Goal: Browse casually: Explore the website without a specific task or goal

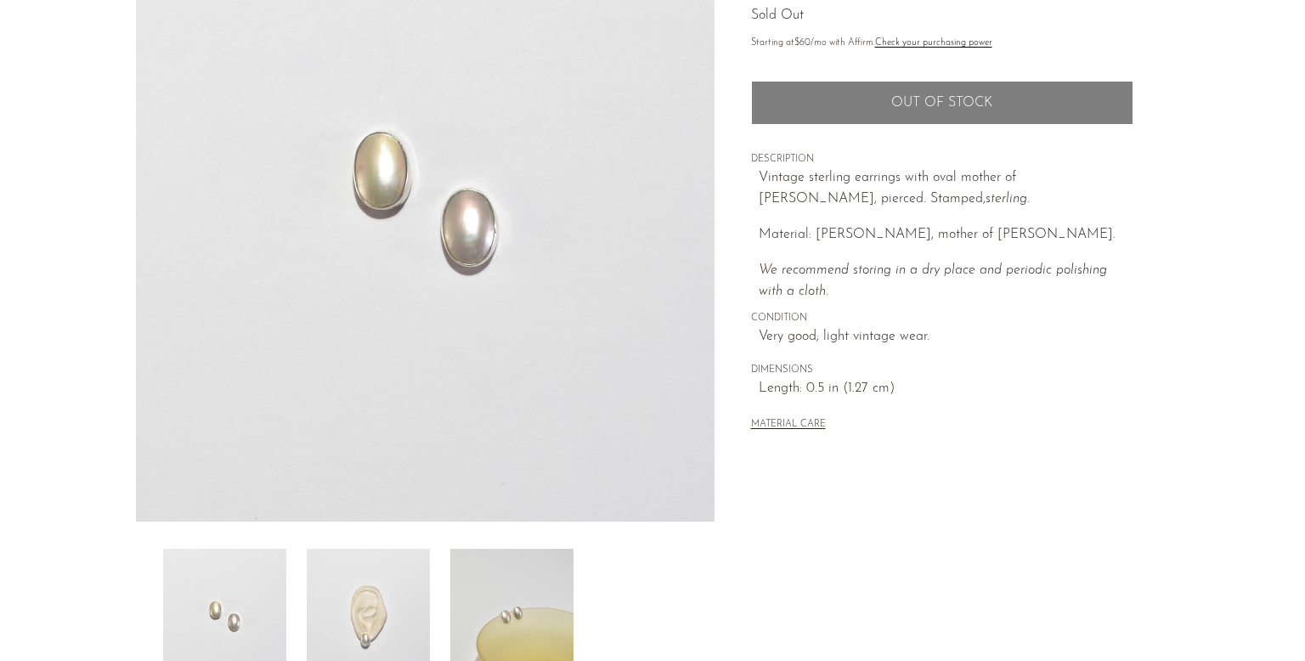
scroll to position [445, 0]
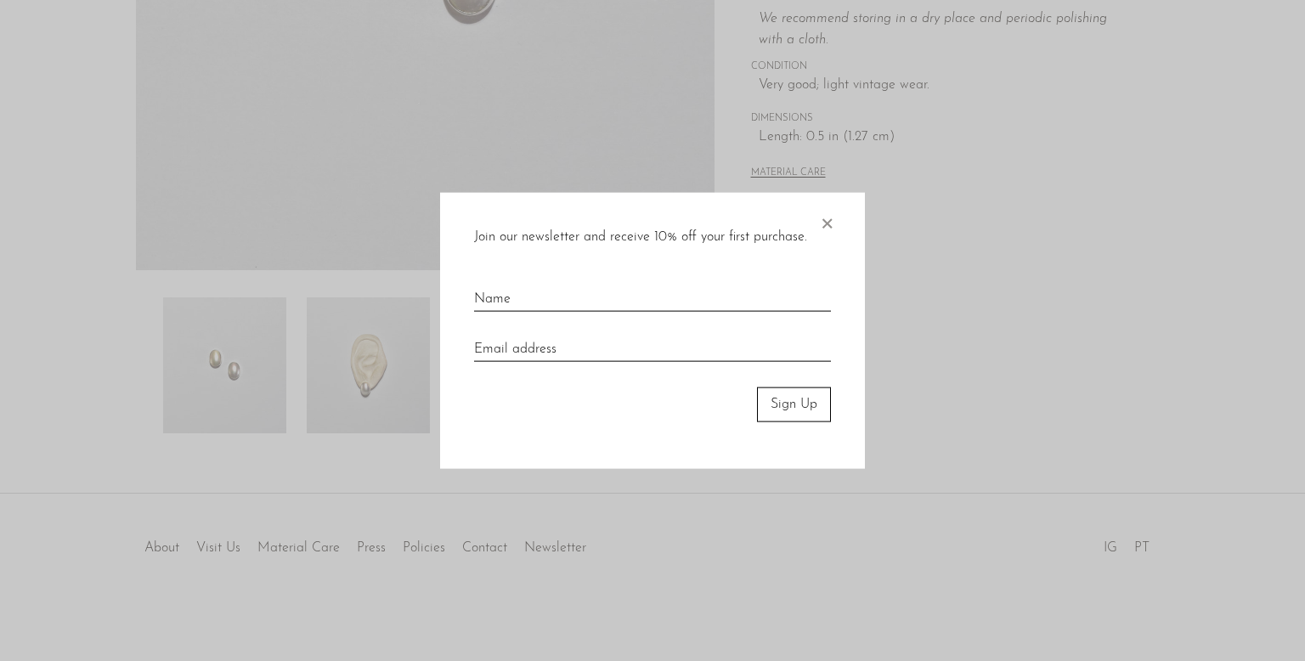
click at [834, 219] on span "×" at bounding box center [826, 220] width 17 height 54
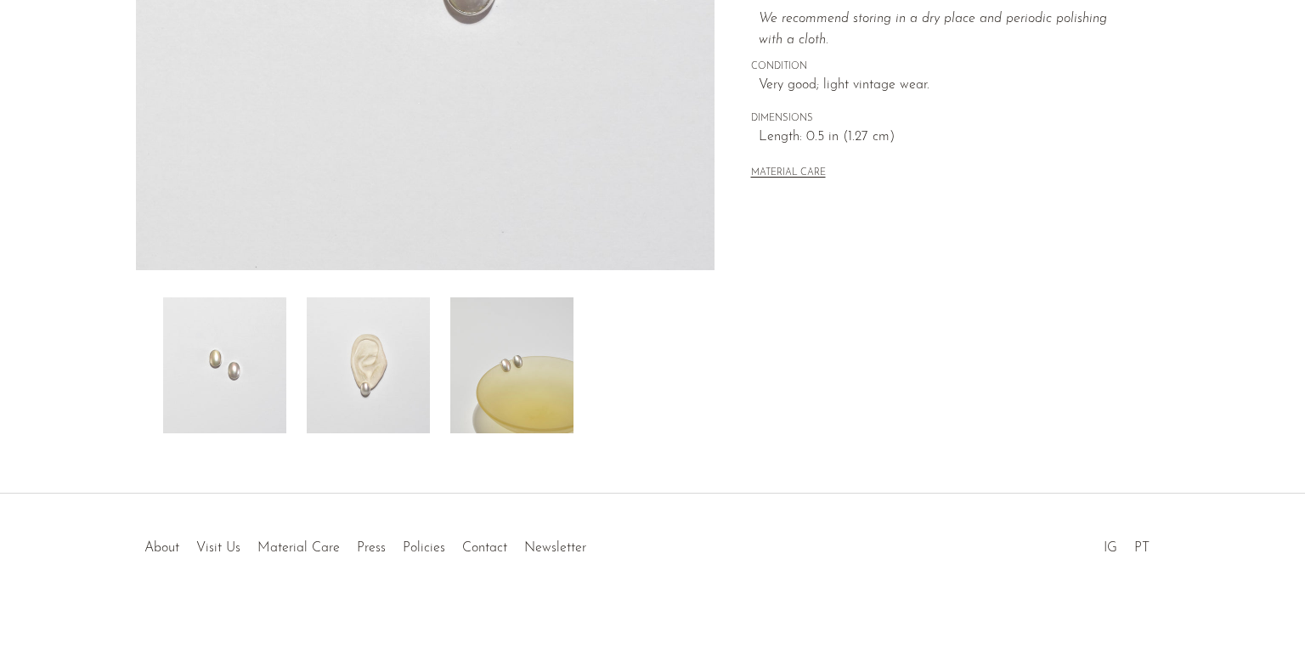
click at [510, 376] on img at bounding box center [511, 365] width 123 height 136
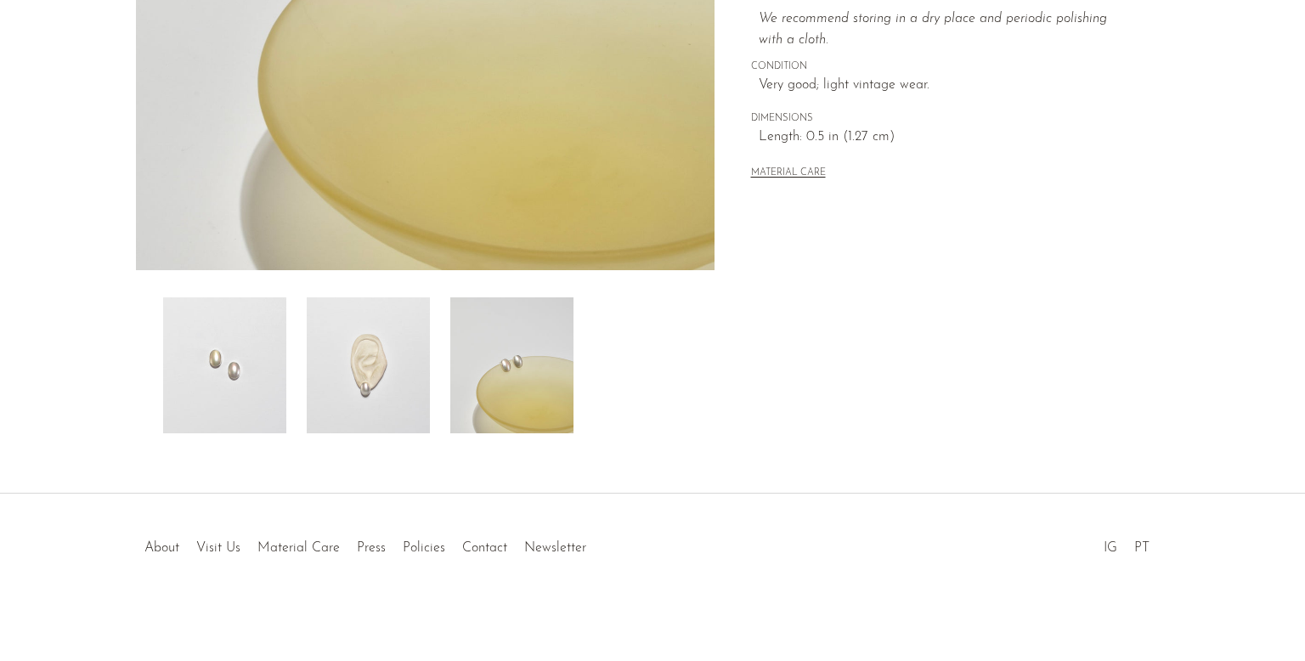
scroll to position [0, 0]
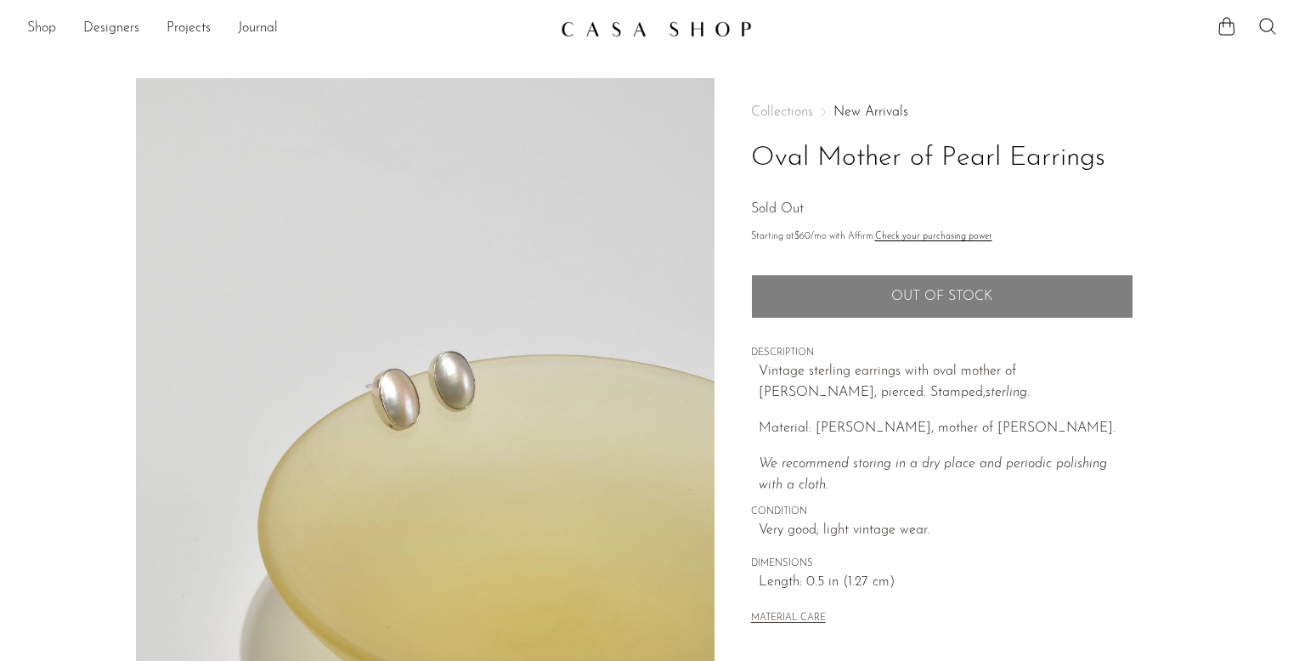
click at [46, 27] on link "Shop" at bounding box center [41, 29] width 29 height 22
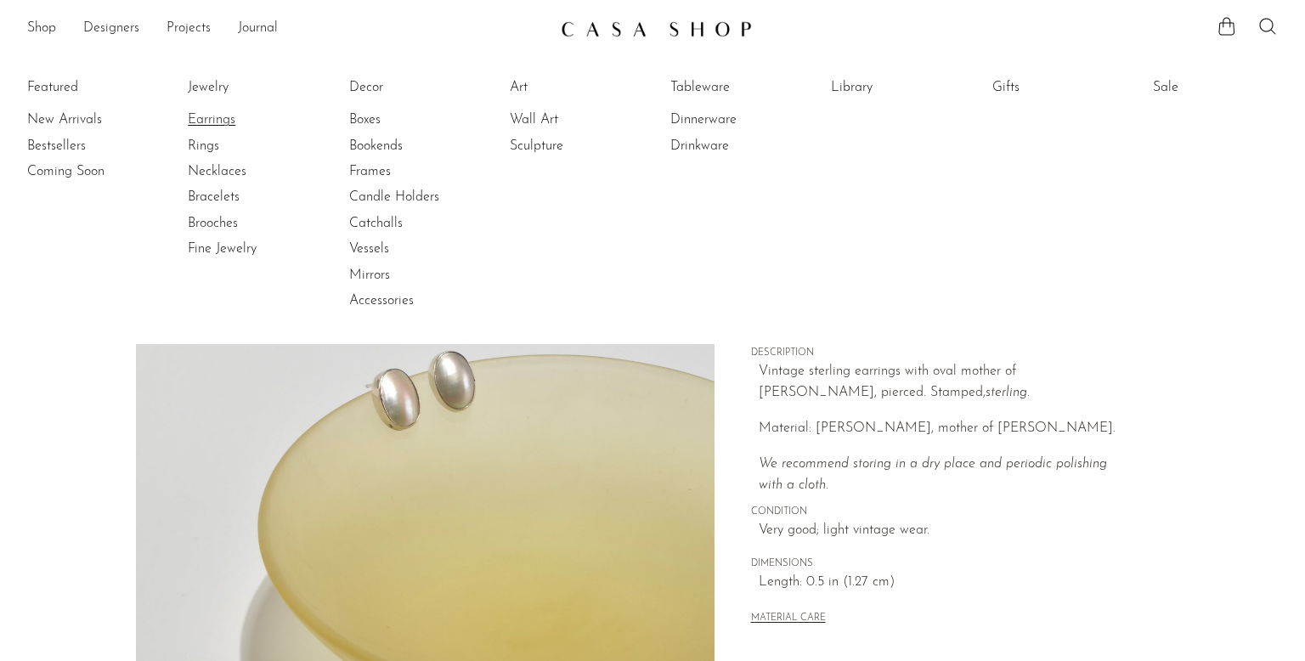
click at [204, 123] on link "Earrings" at bounding box center [251, 119] width 127 height 19
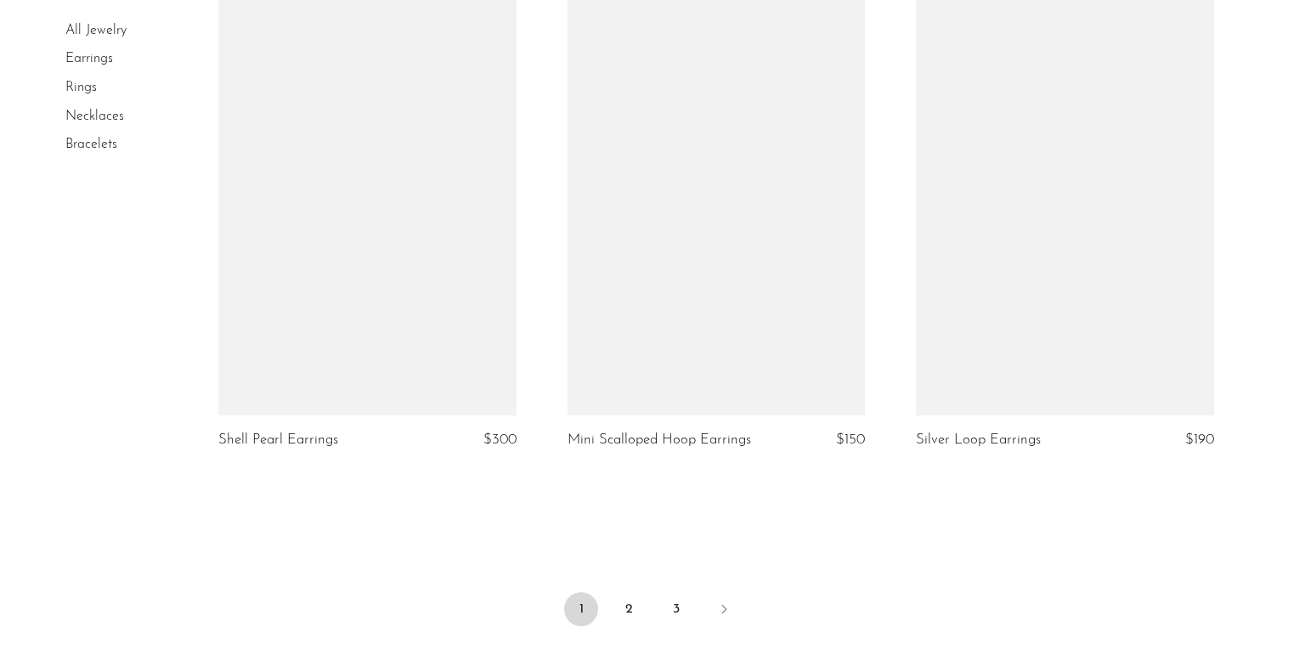
scroll to position [5627, 0]
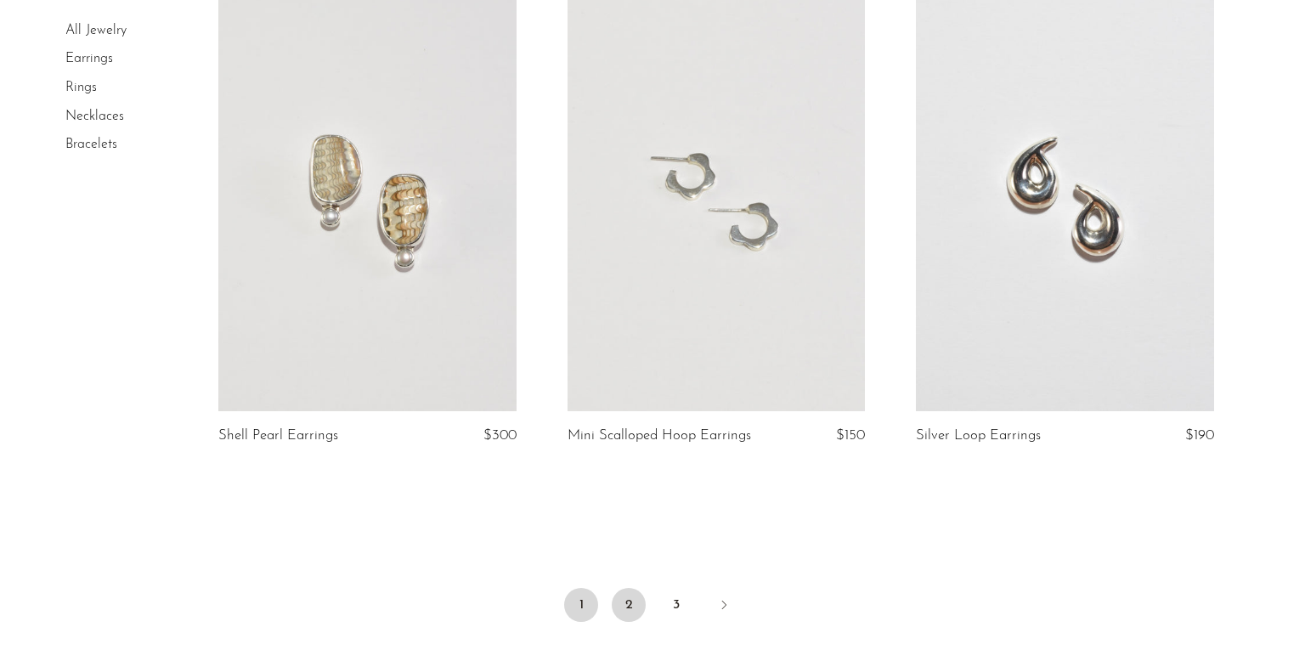
click at [635, 592] on link "2" at bounding box center [629, 605] width 34 height 34
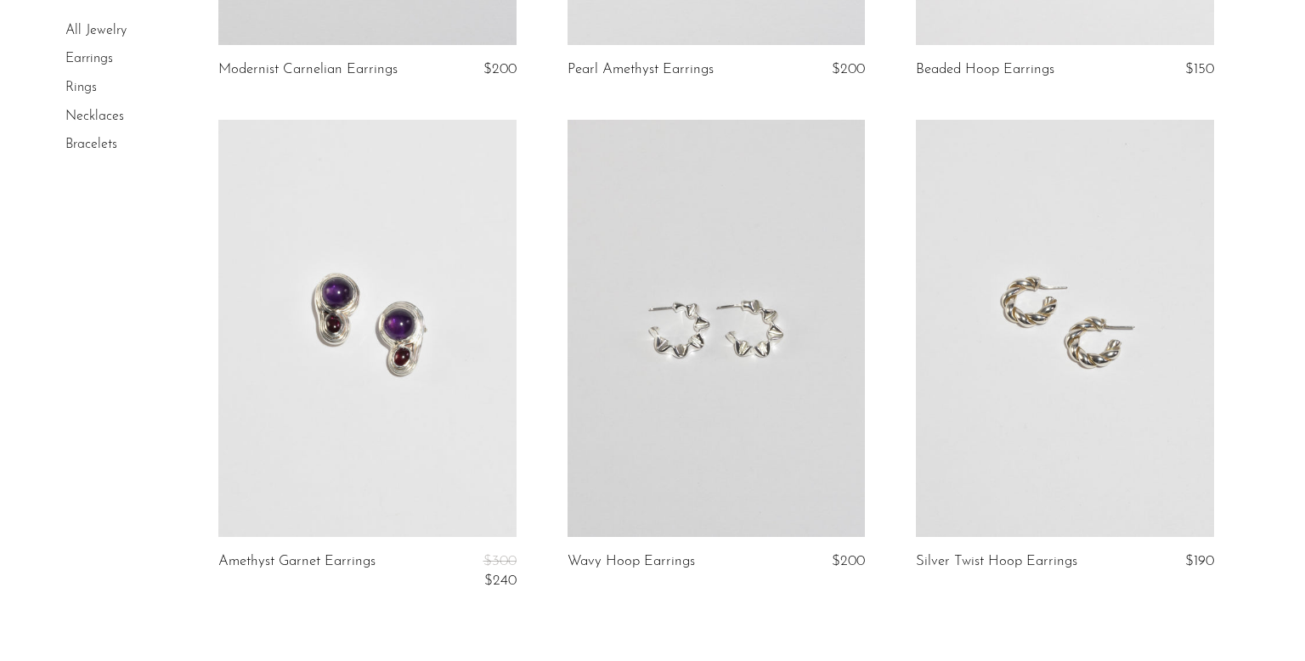
scroll to position [5886, 0]
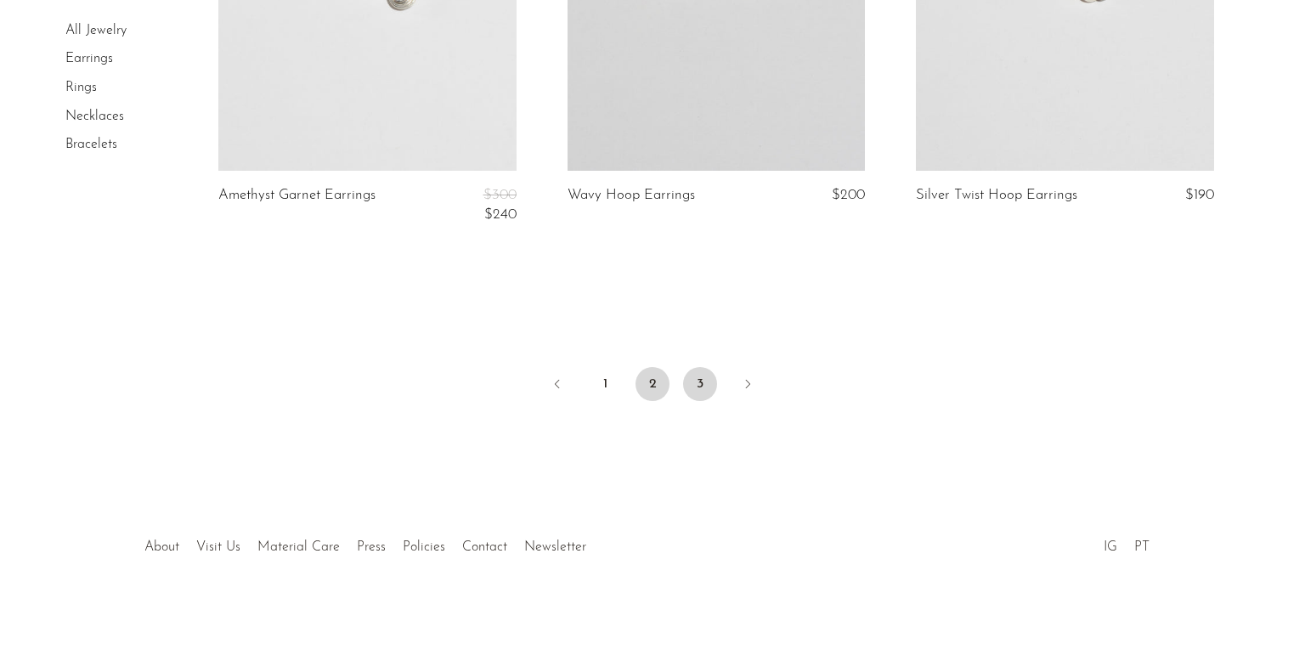
click at [697, 383] on link "3" at bounding box center [700, 384] width 34 height 34
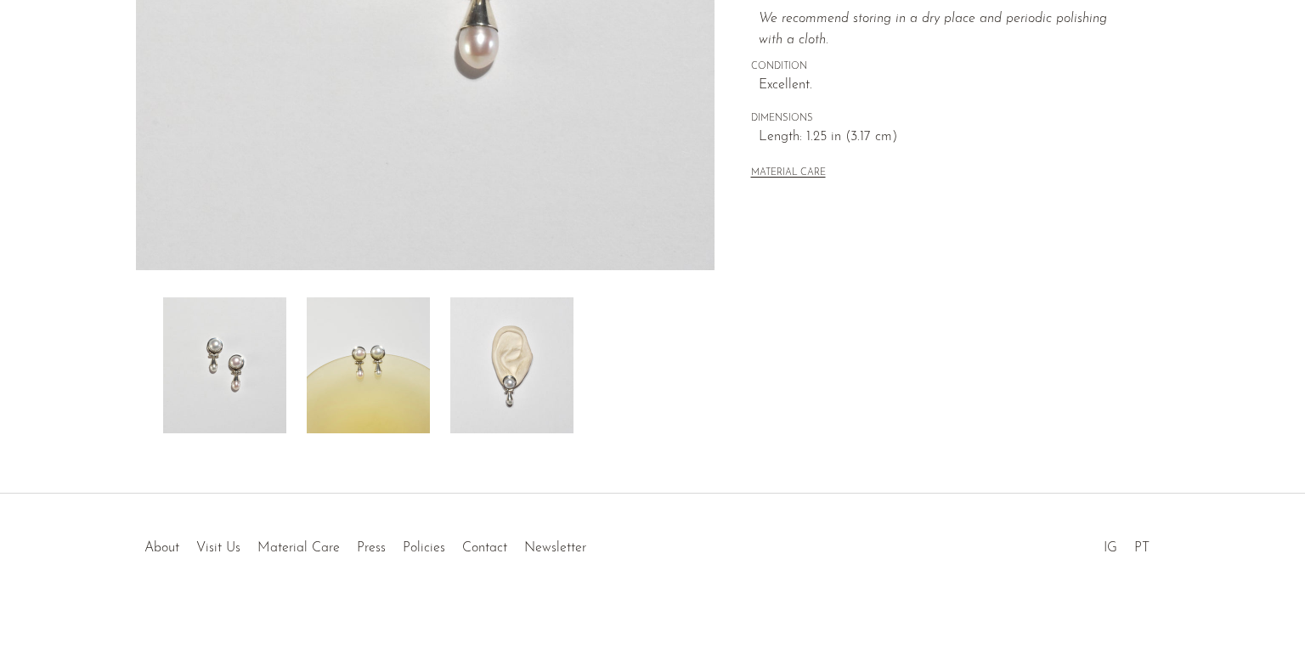
scroll to position [445, 0]
click at [486, 396] on img at bounding box center [511, 365] width 123 height 136
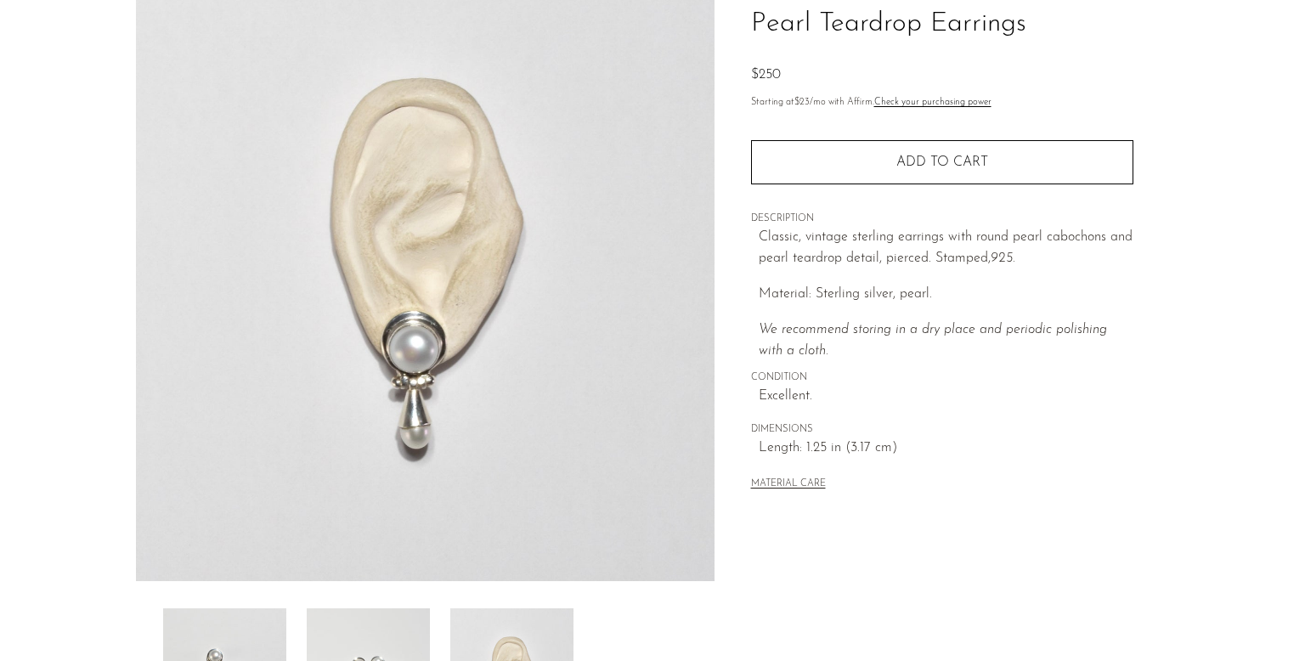
scroll to position [0, 0]
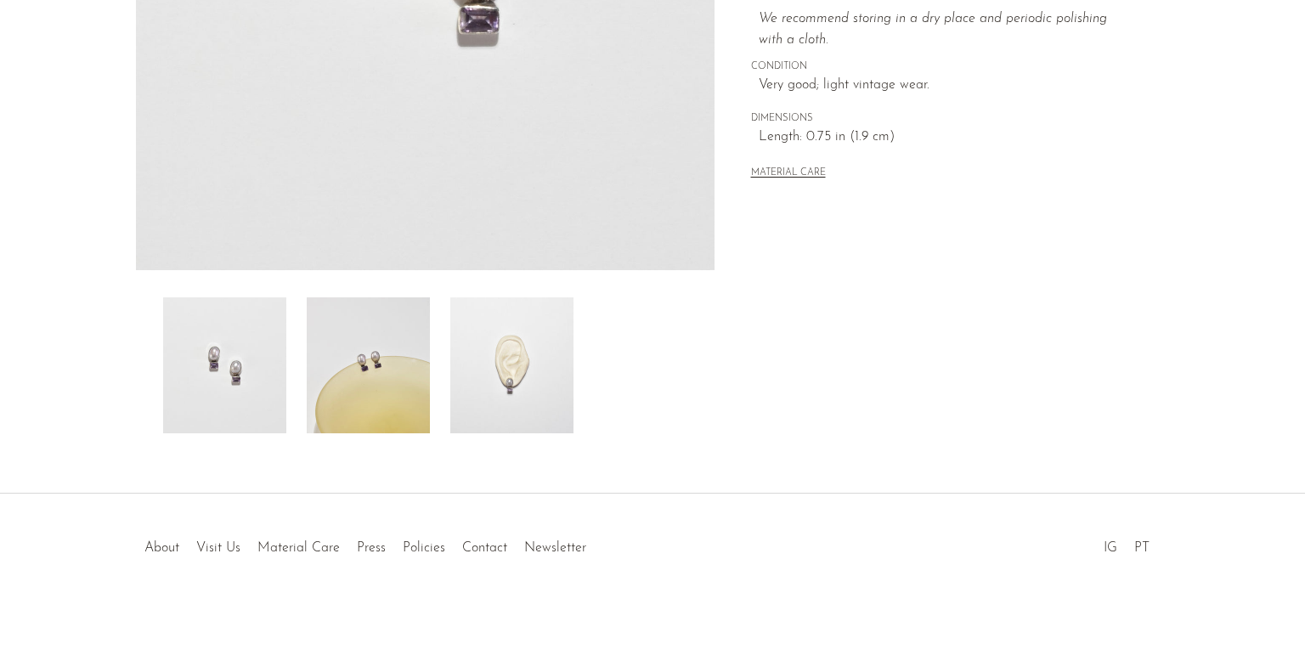
scroll to position [445, 0]
click at [505, 398] on img at bounding box center [511, 365] width 123 height 136
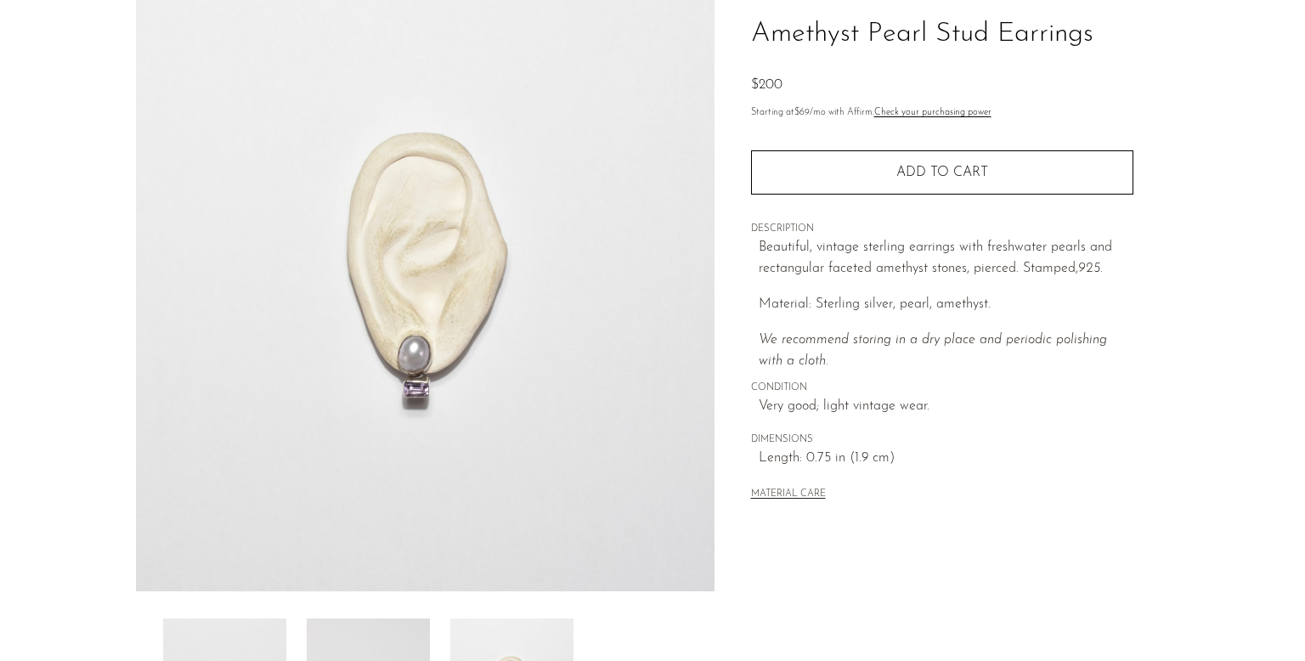
scroll to position [113, 0]
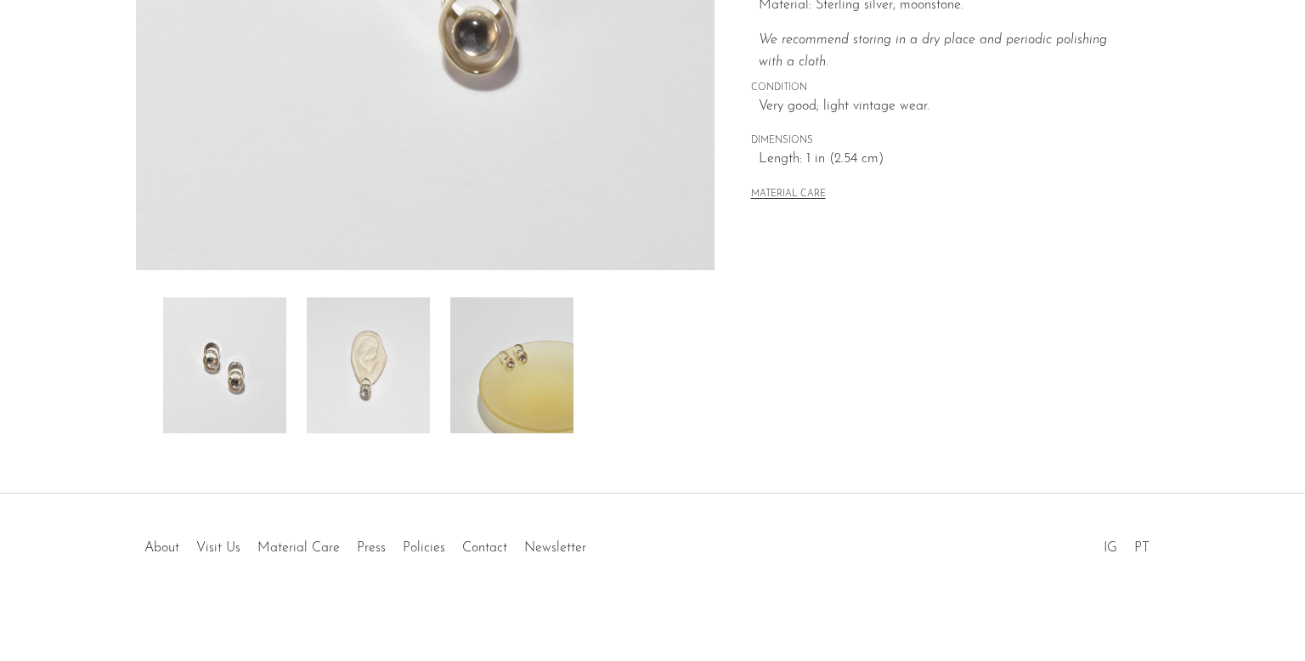
scroll to position [442, 0]
click at [371, 396] on img at bounding box center [368, 369] width 123 height 136
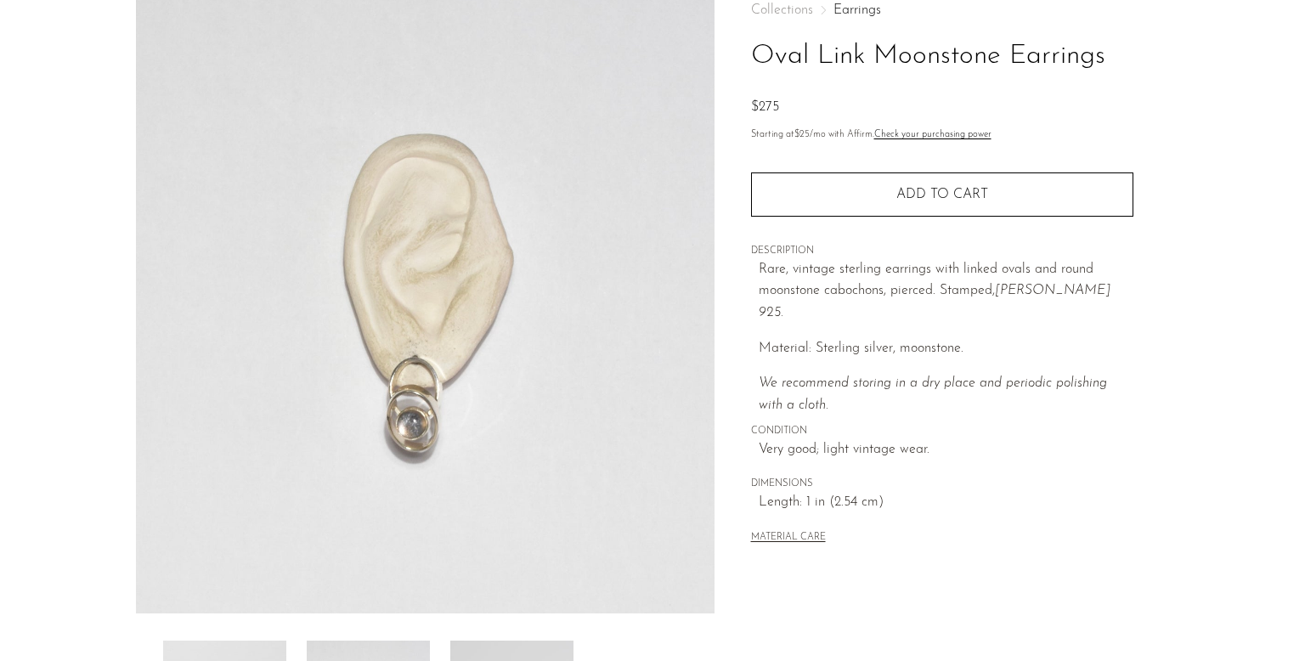
scroll to position [71, 0]
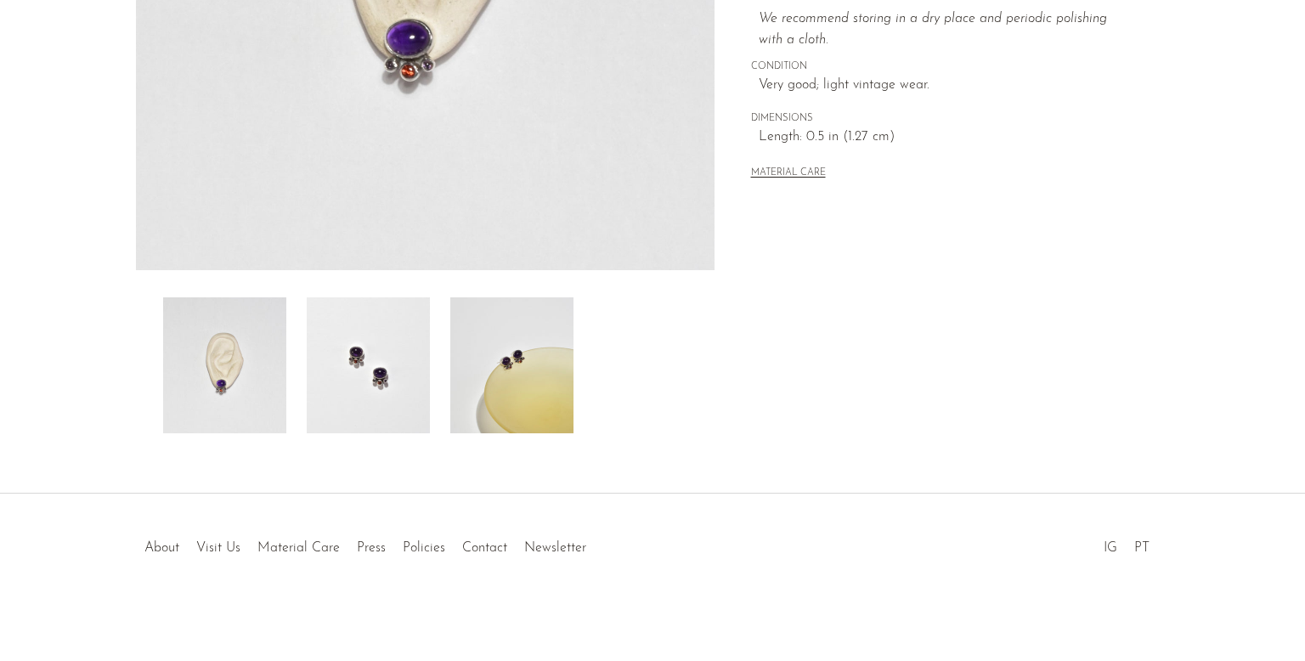
scroll to position [445, 0]
click at [241, 393] on img at bounding box center [224, 365] width 123 height 136
click at [365, 382] on img at bounding box center [368, 365] width 123 height 136
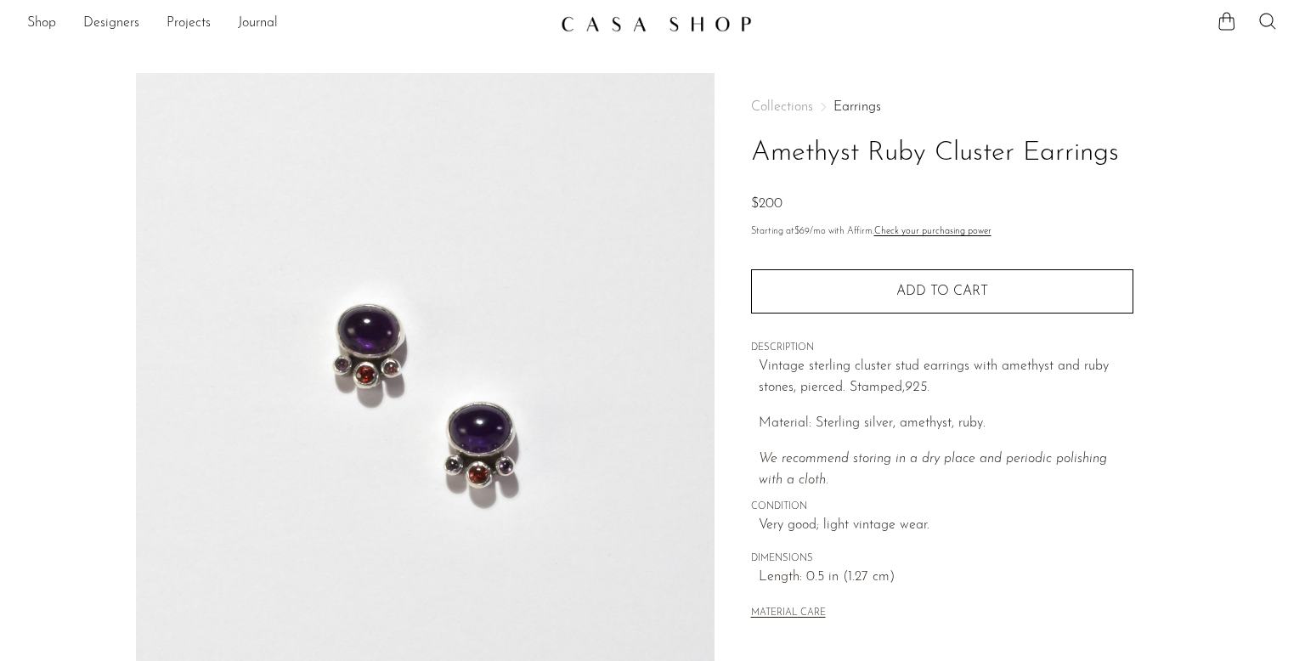
scroll to position [0, 0]
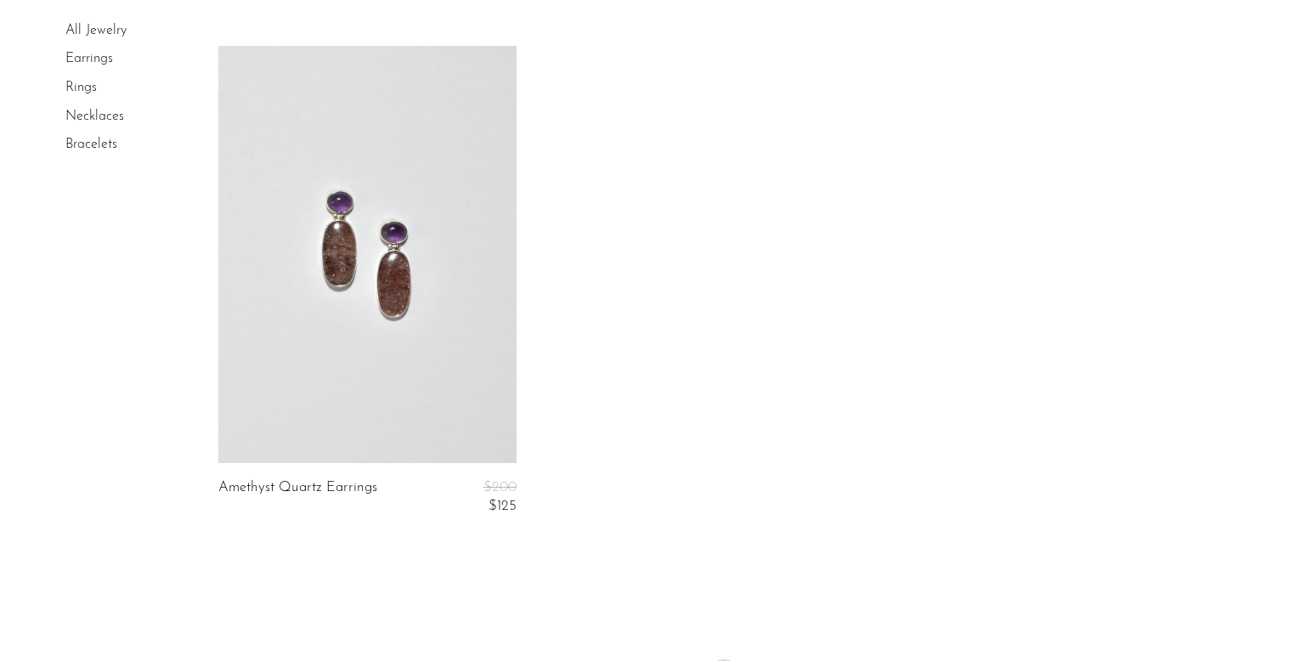
scroll to position [2668, 0]
click at [115, 117] on link "Necklaces" at bounding box center [94, 117] width 59 height 14
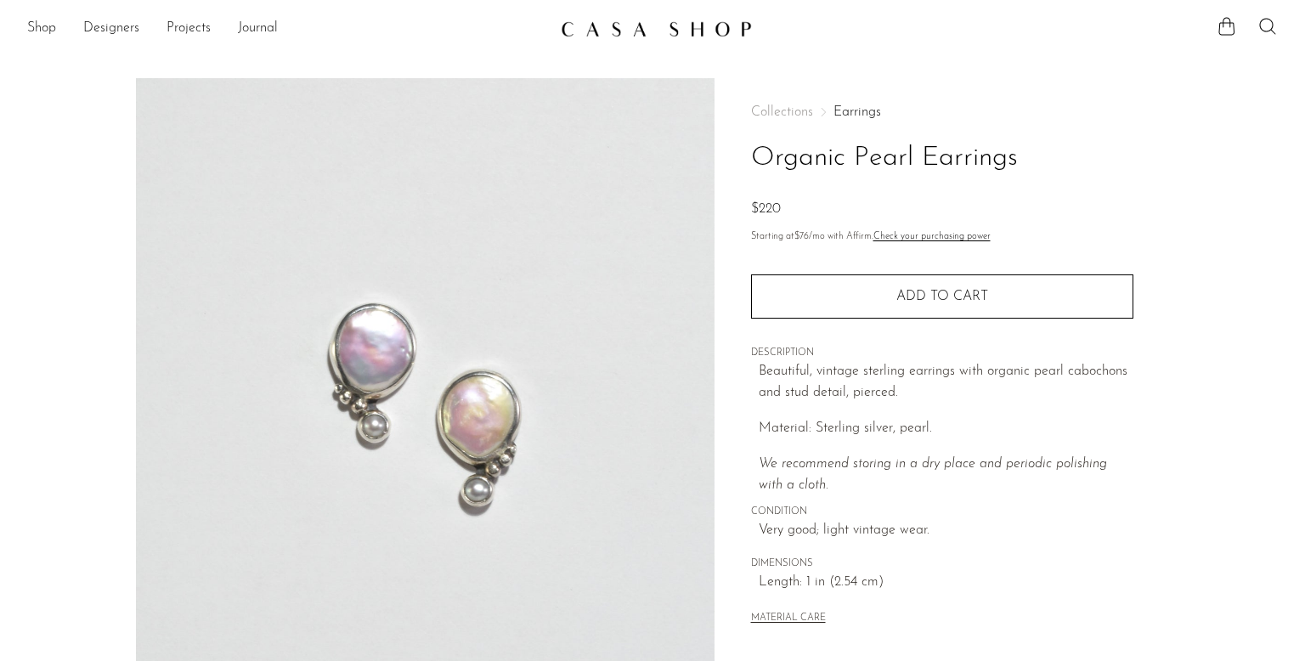
scroll to position [445, 0]
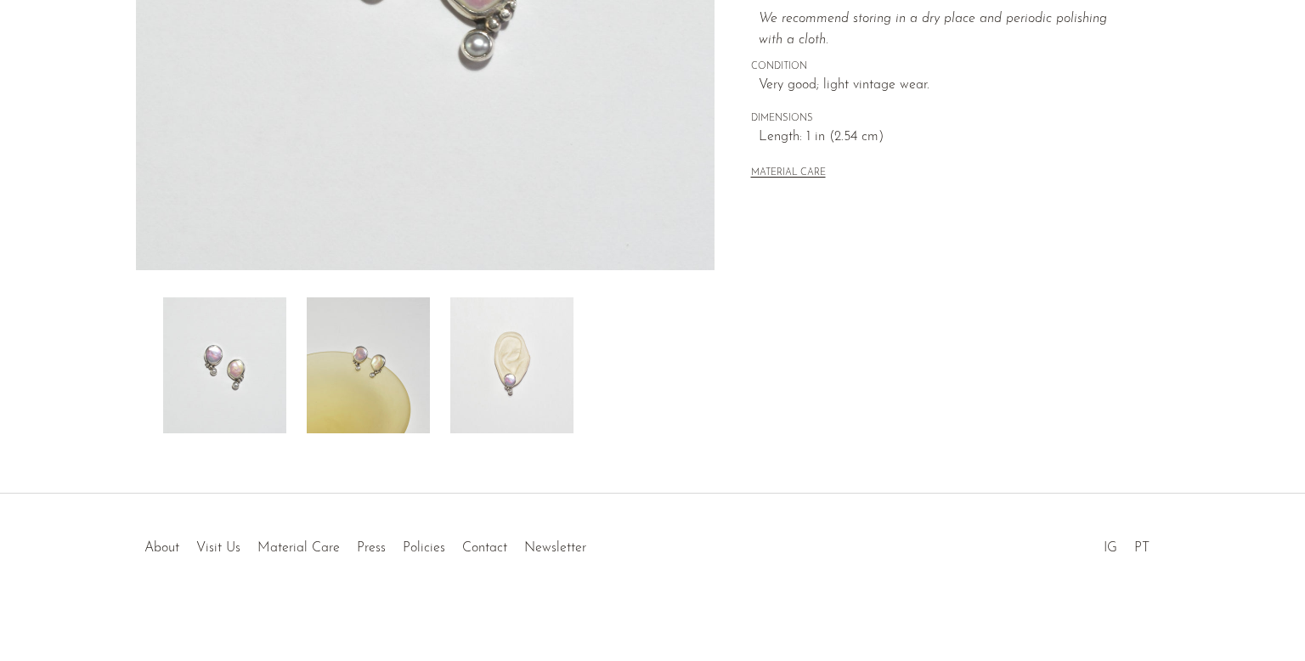
click at [554, 355] on img at bounding box center [511, 365] width 123 height 136
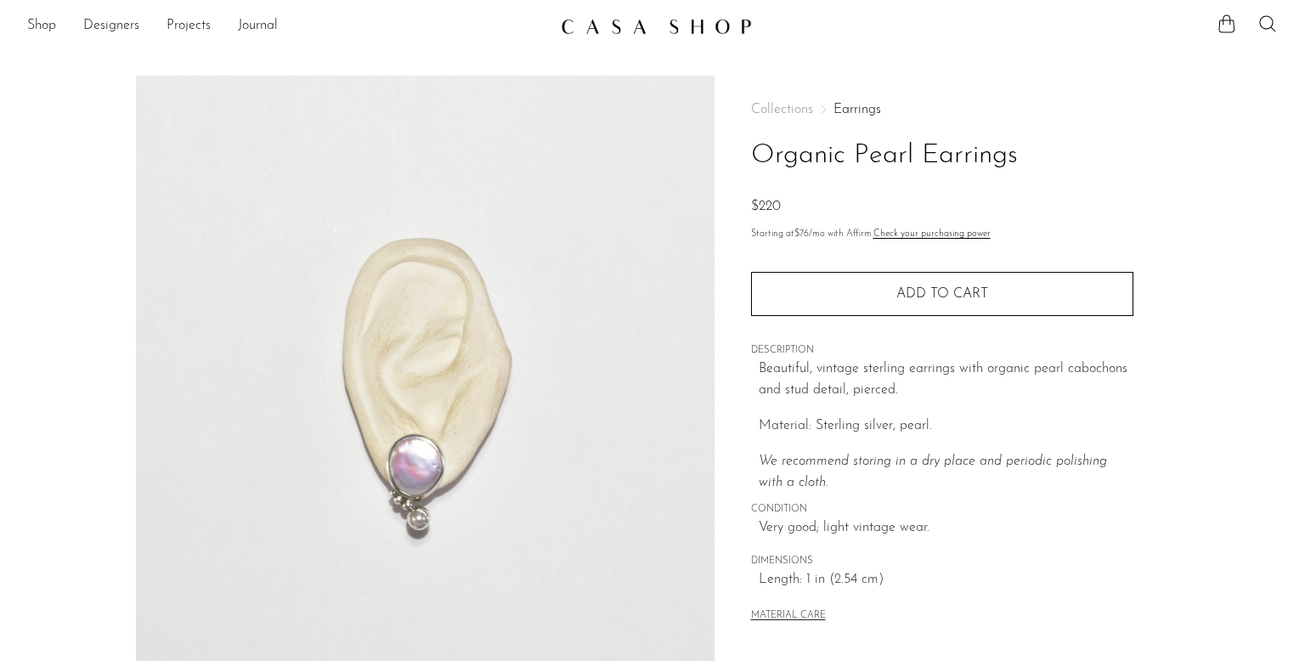
scroll to position [3, 0]
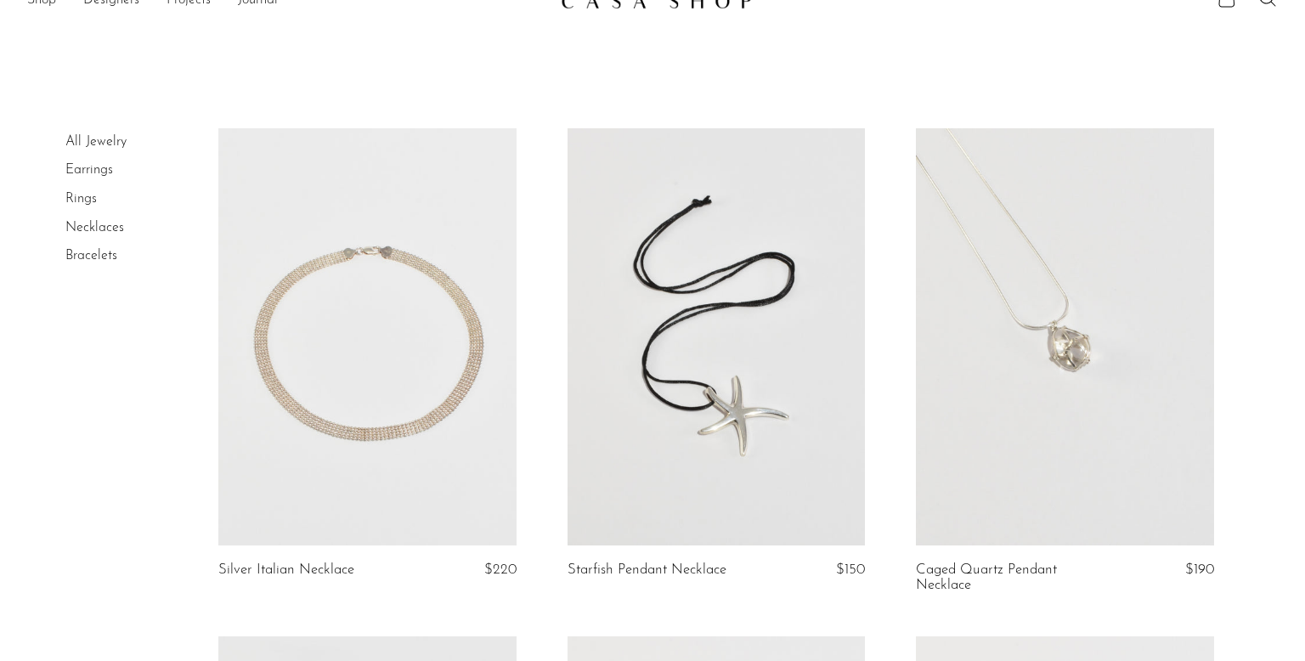
scroll to position [29, 0]
click at [1148, 375] on link at bounding box center [1065, 335] width 298 height 417
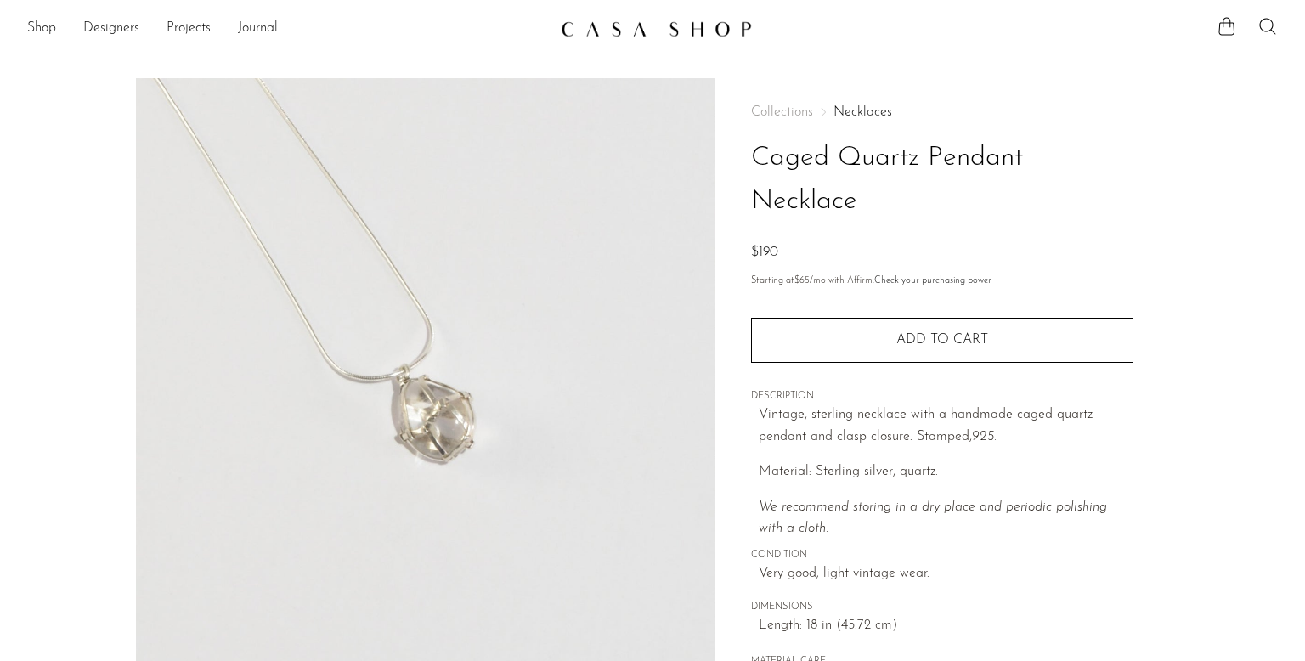
scroll to position [445, 0]
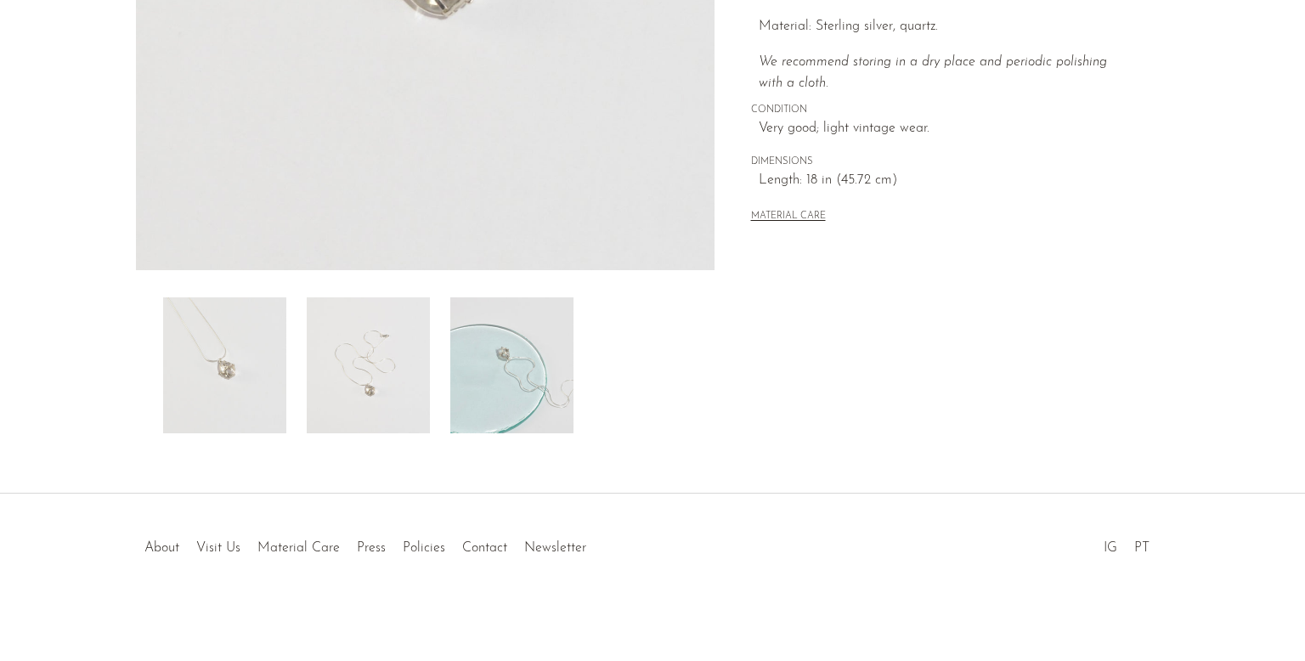
click at [552, 376] on img at bounding box center [511, 365] width 123 height 136
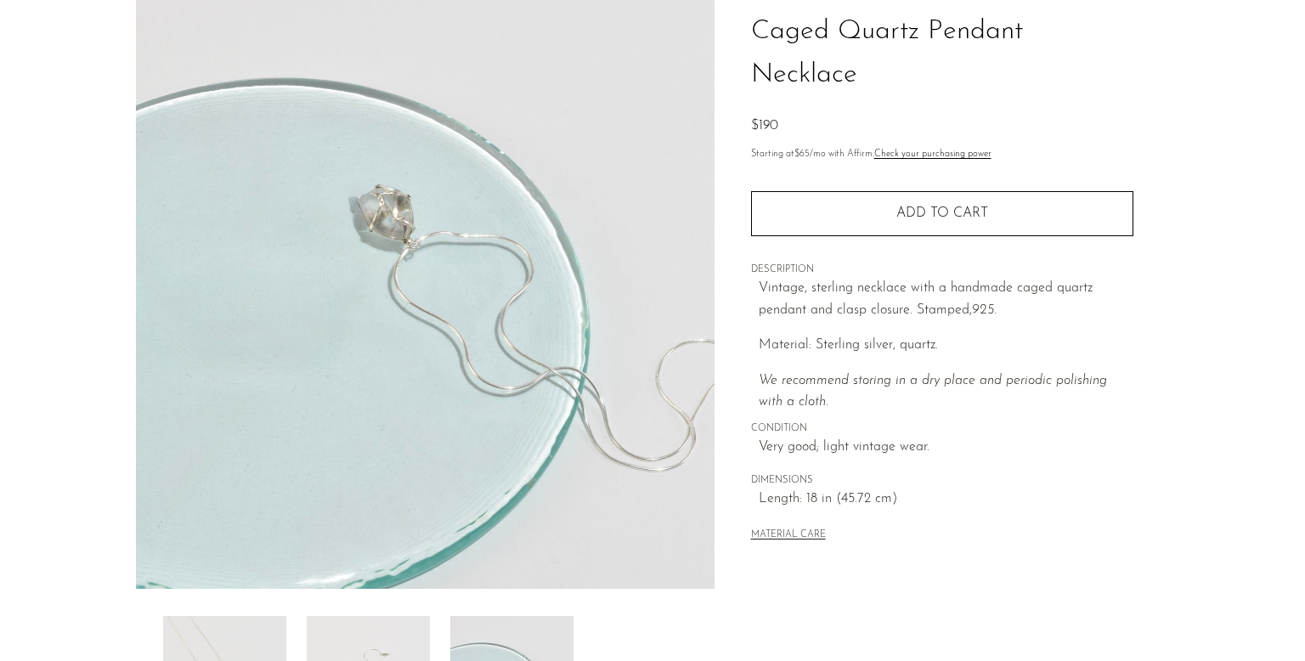
scroll to position [128, 0]
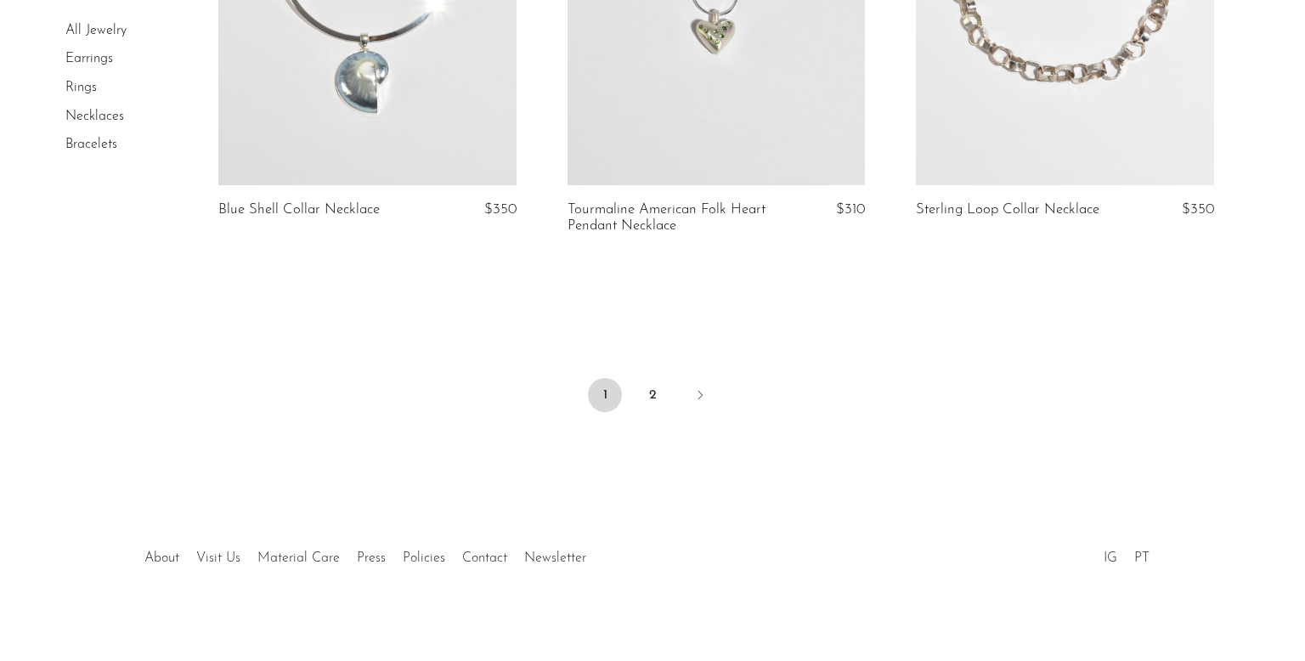
scroll to position [5930, 0]
click at [644, 393] on link "2" at bounding box center [653, 397] width 34 height 34
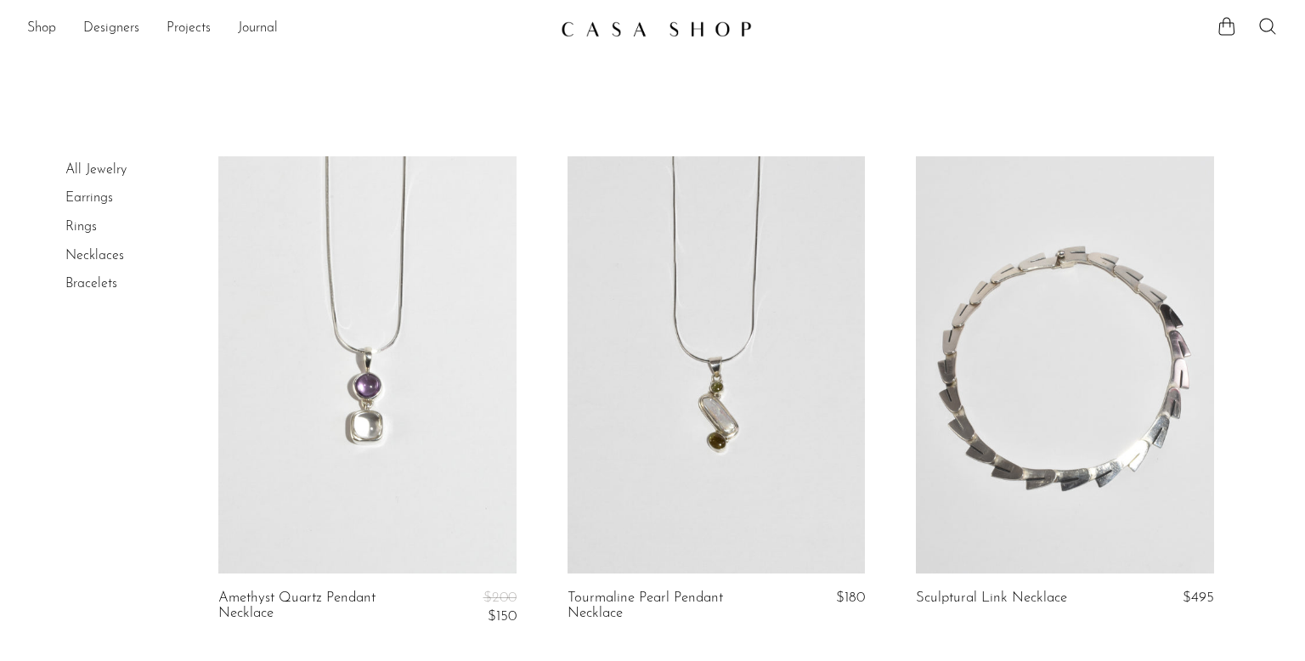
click at [82, 230] on link "Rings" at bounding box center [80, 227] width 31 height 14
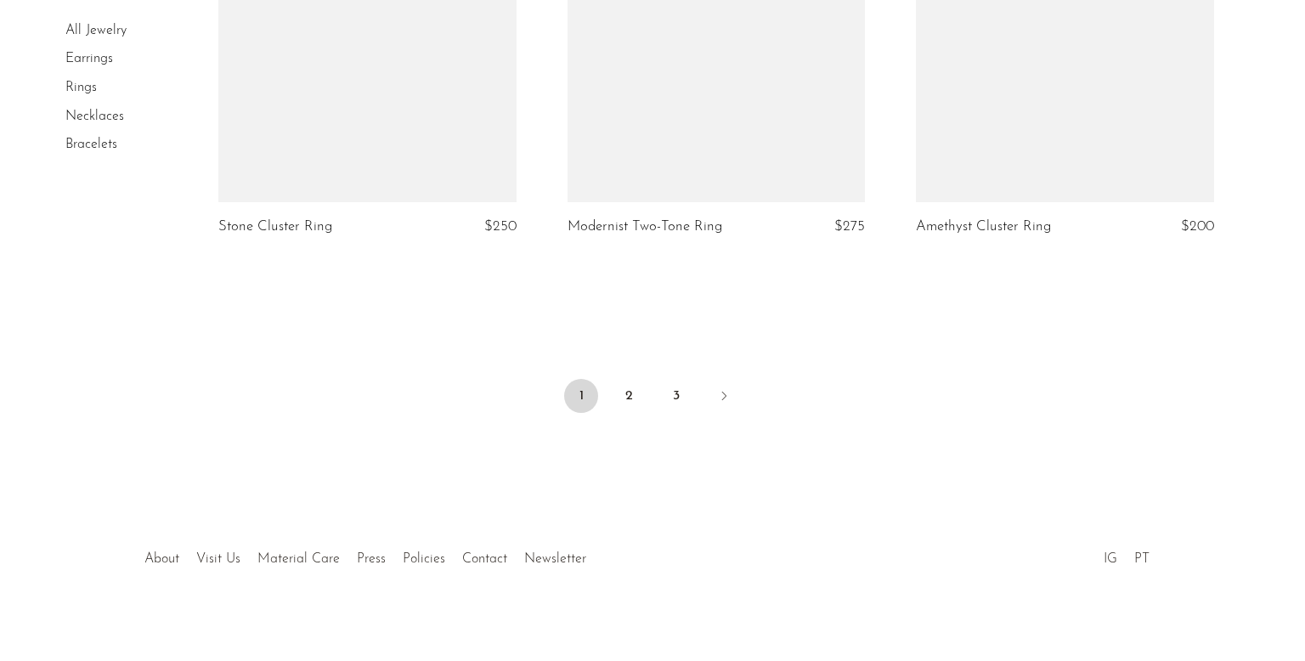
scroll to position [5844, 0]
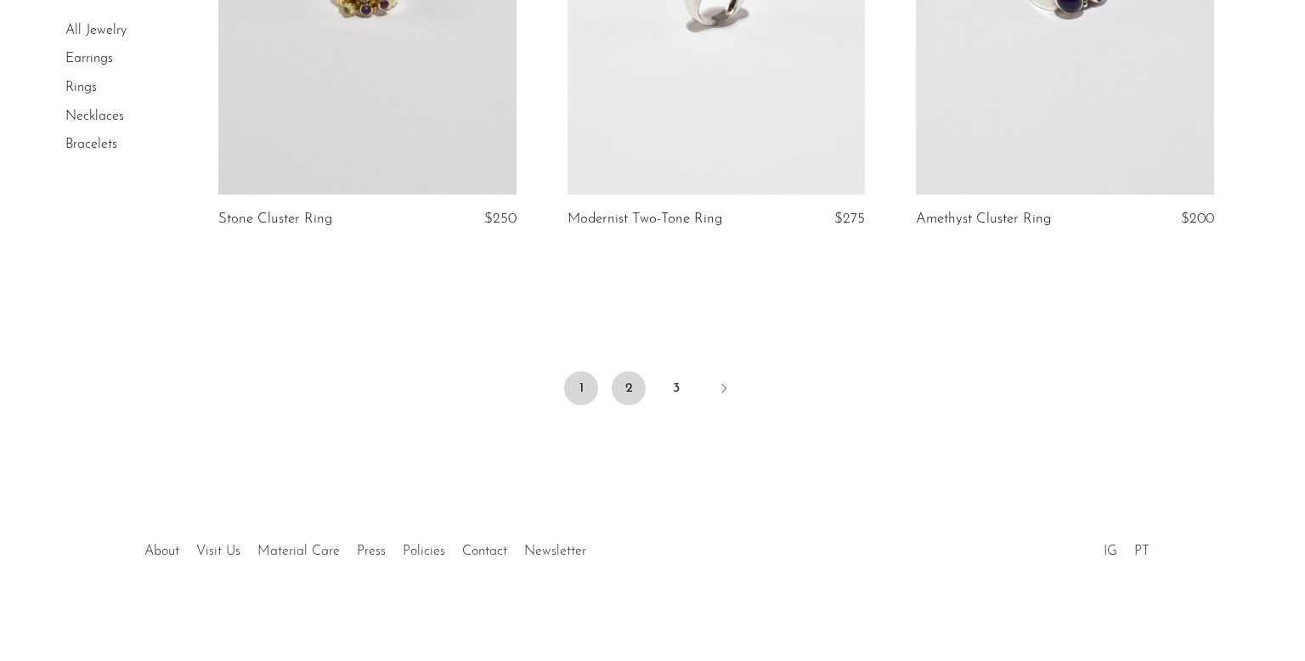
click at [634, 389] on link "2" at bounding box center [629, 388] width 34 height 34
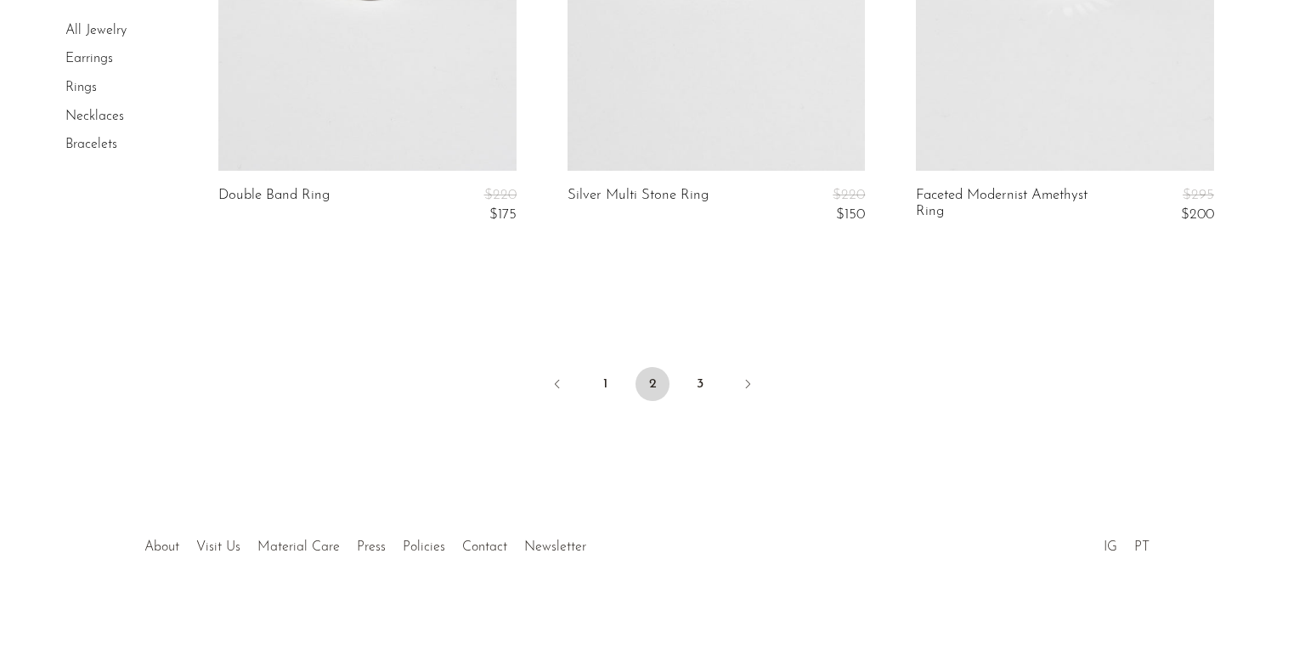
scroll to position [5817, 0]
click at [705, 382] on link "3" at bounding box center [700, 387] width 34 height 34
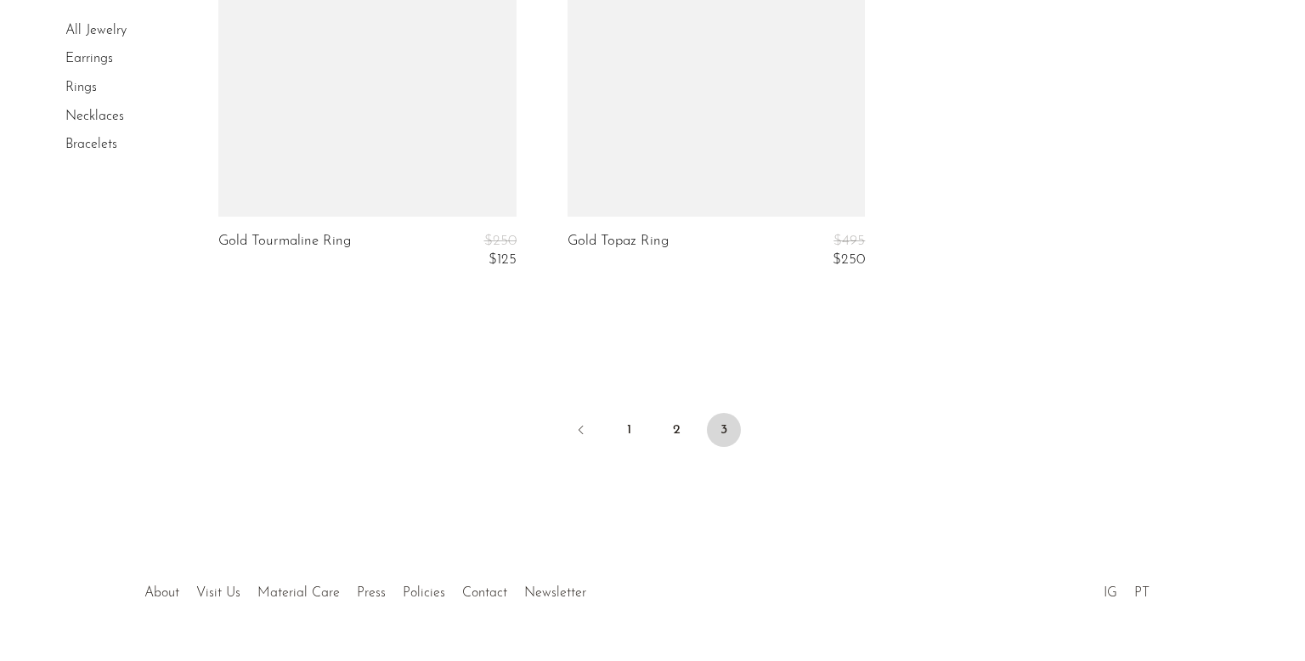
scroll to position [5983, 0]
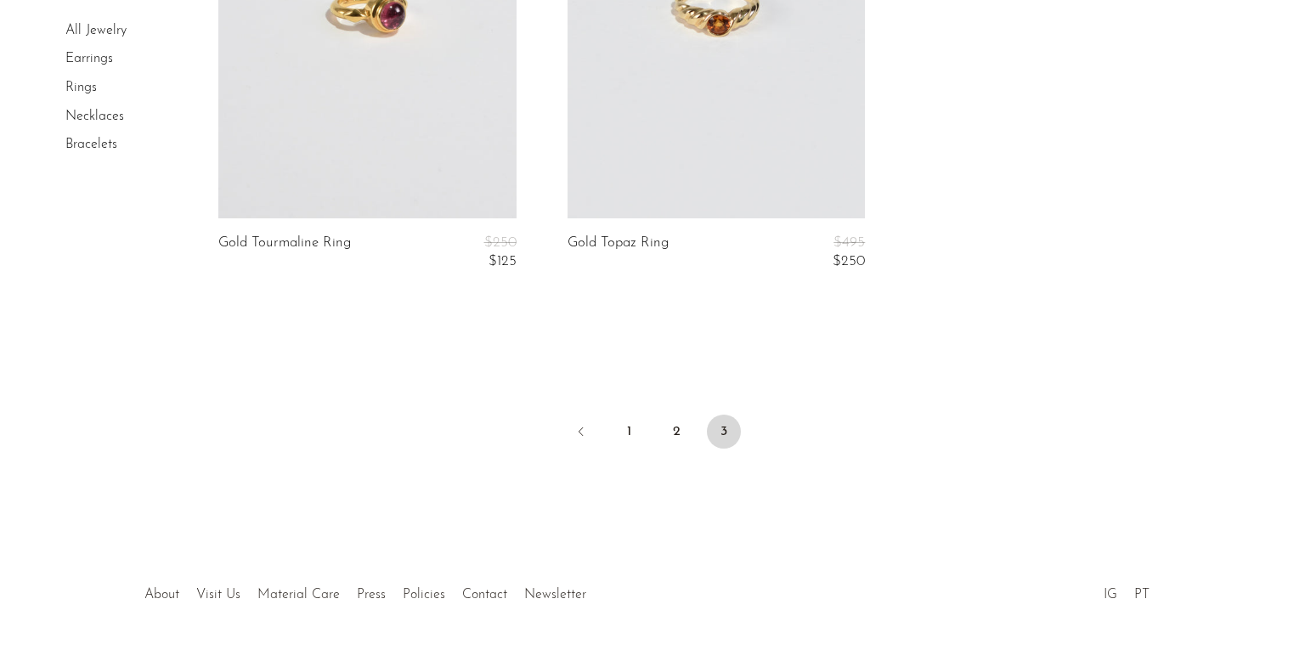
click at [96, 142] on link "Bracelets" at bounding box center [91, 145] width 52 height 14
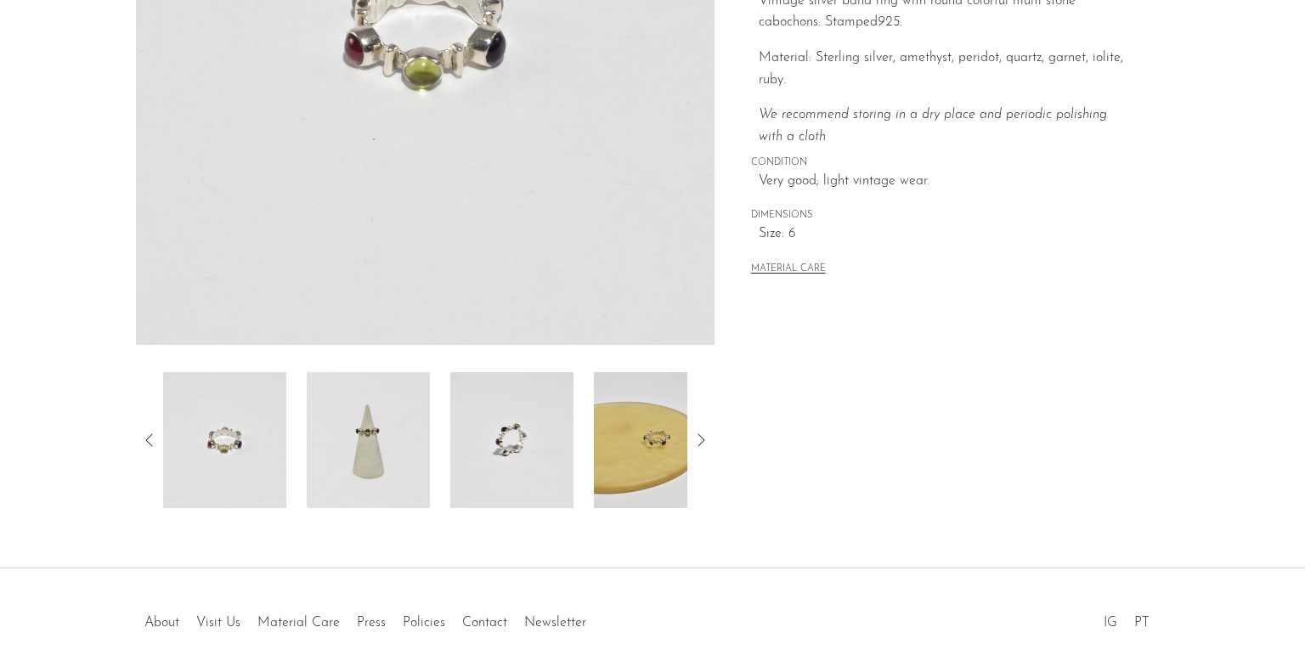
scroll to position [390, 0]
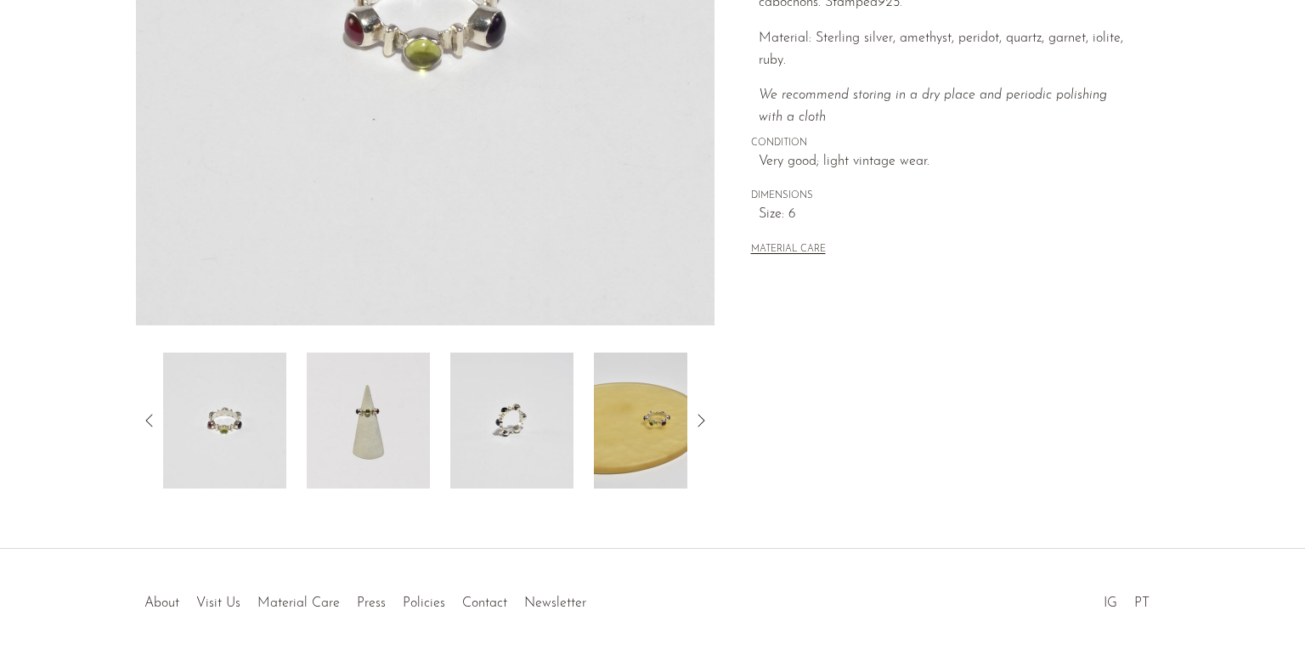
click at [381, 401] on img at bounding box center [368, 421] width 123 height 136
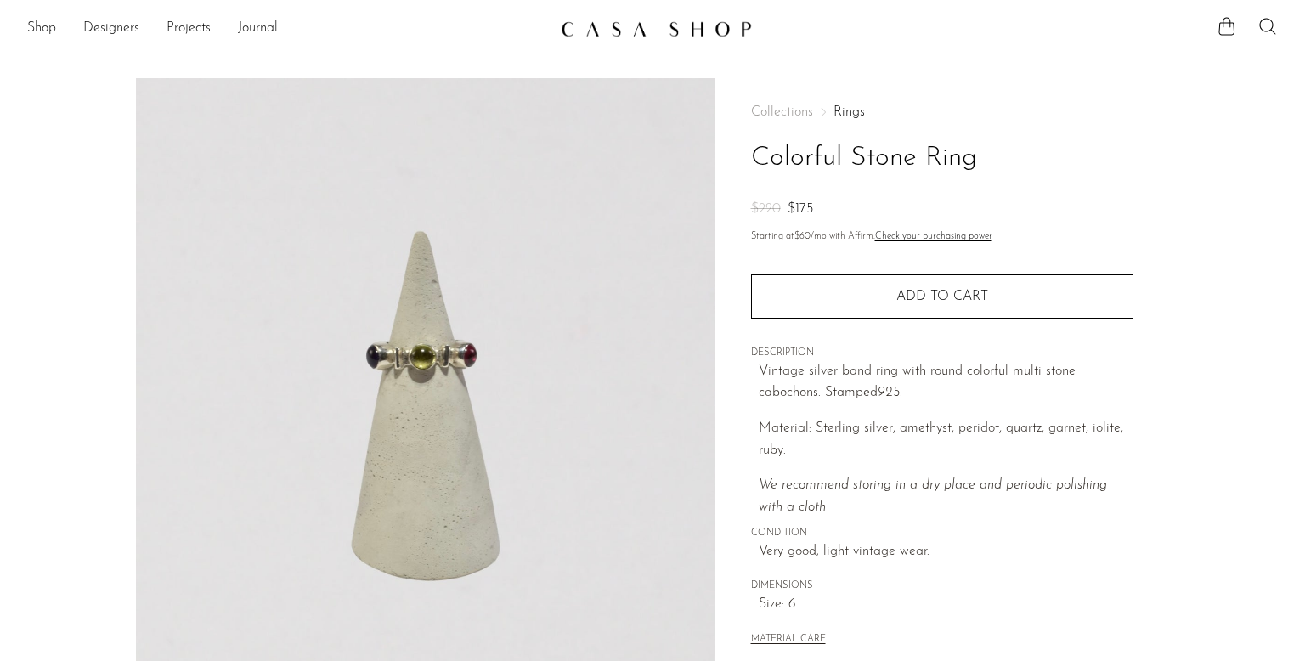
scroll to position [1, 0]
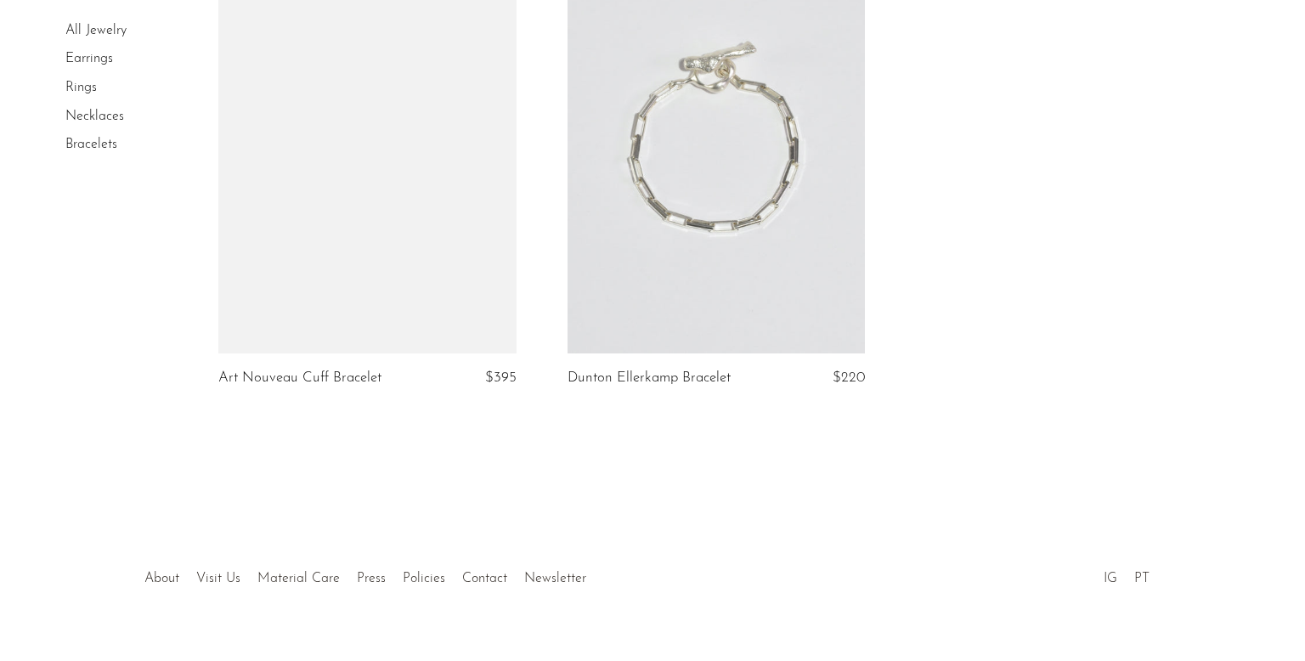
scroll to position [2679, 0]
